Goal: Find specific page/section: Find specific page/section

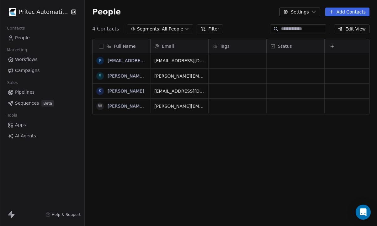
scroll to position [199, 292]
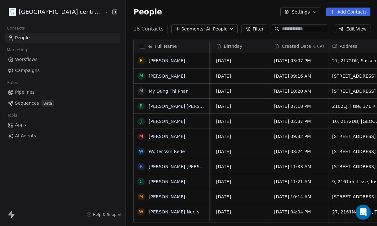
scroll to position [0, 230]
click at [37, 19] on div "[GEOGRAPHIC_DATA] centrum [GEOGRAPHIC_DATA]" at bounding box center [62, 12] width 125 height 24
click at [51, 10] on html "Tandheelkundig centrum Sassembourg Contacts People Marketing Workflows Campaign…" at bounding box center [188, 113] width 377 height 226
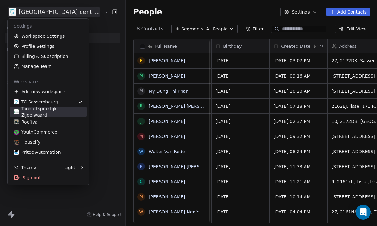
click at [51, 109] on div "Tandartspraktijk Zijdelwaard" at bounding box center [48, 111] width 69 height 13
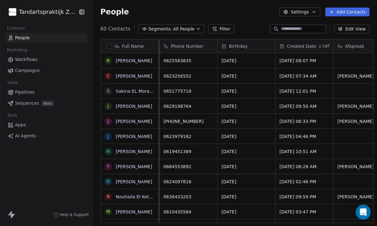
scroll to position [0, 293]
